Goal: Task Accomplishment & Management: Manage account settings

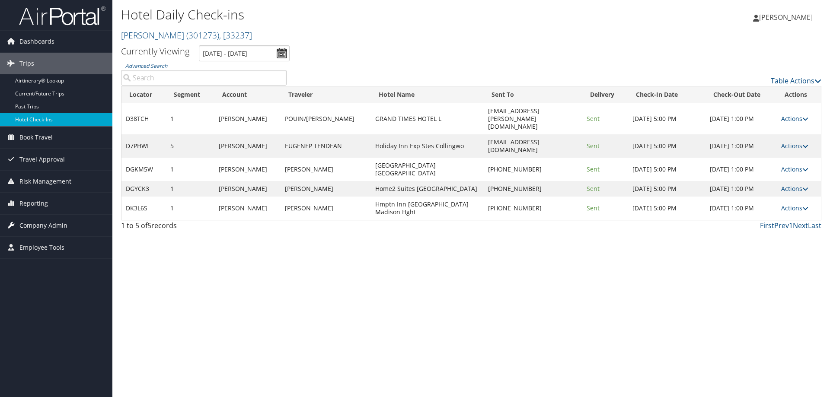
click at [53, 227] on span "Company Admin" at bounding box center [43, 226] width 48 height 22
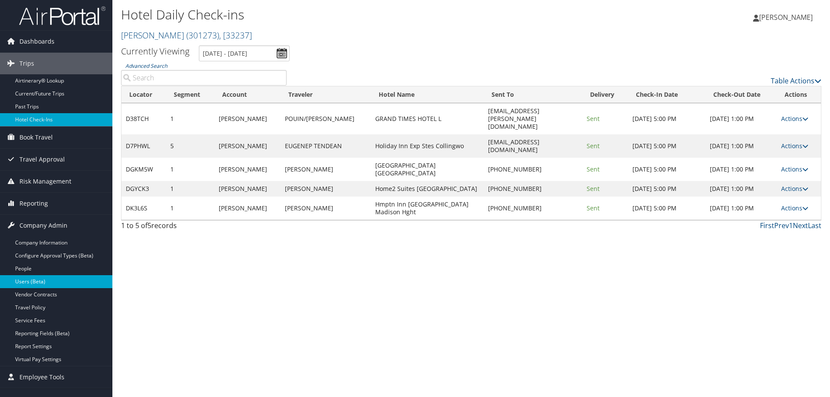
click at [66, 281] on link "Users (Beta)" at bounding box center [56, 281] width 112 height 13
